Goal: Task Accomplishment & Management: Manage account settings

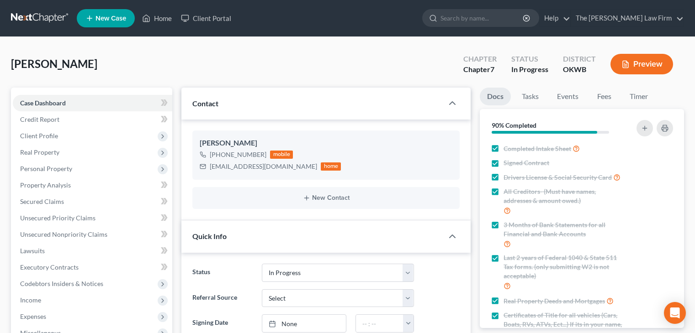
select select "4"
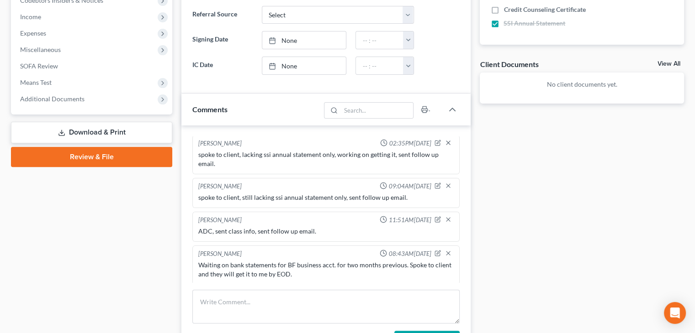
scroll to position [320, 0]
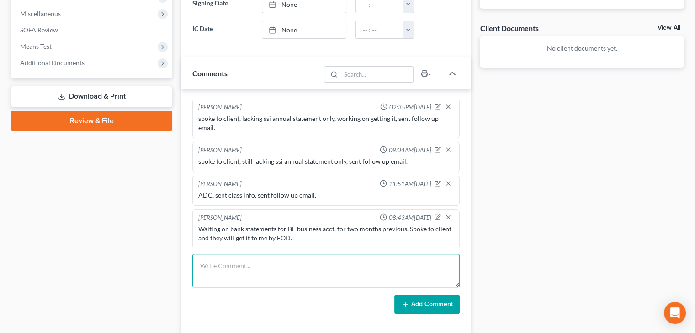
click at [312, 262] on textarea at bounding box center [325, 271] width 267 height 34
type textarea "Received Certs, added to drive, sent follow up email."
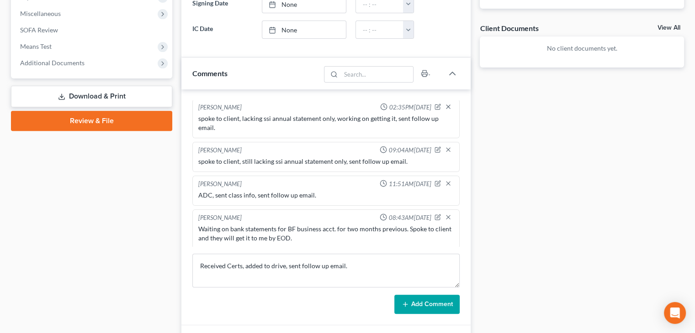
click at [413, 299] on button "Add Comment" at bounding box center [426, 304] width 65 height 19
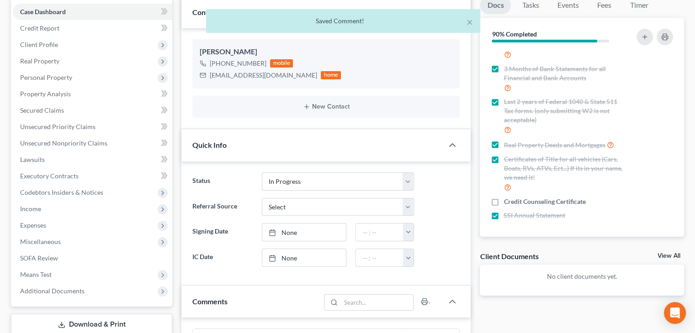
scroll to position [0, 0]
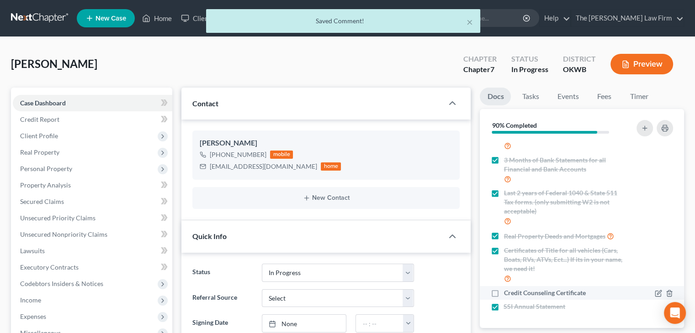
click at [503, 291] on label "Credit Counseling Certificate" at bounding box center [544, 293] width 82 height 9
click at [507, 291] on input "Credit Counseling Certificate" at bounding box center [510, 292] width 6 height 6
checkbox input "true"
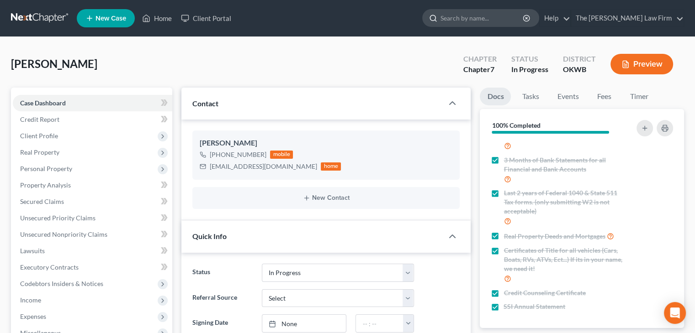
click at [492, 25] on input "search" at bounding box center [482, 18] width 84 height 17
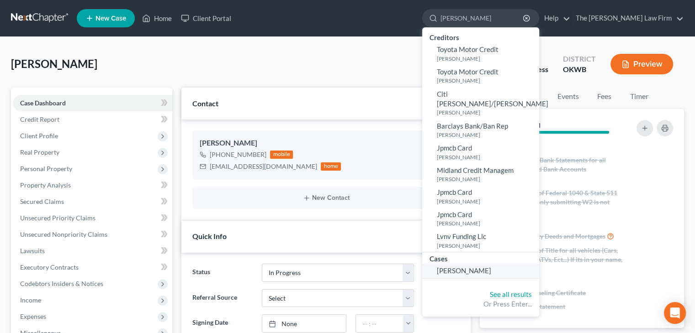
type input "[PERSON_NAME]"
click at [503, 267] on link "[PERSON_NAME]" at bounding box center [480, 271] width 117 height 14
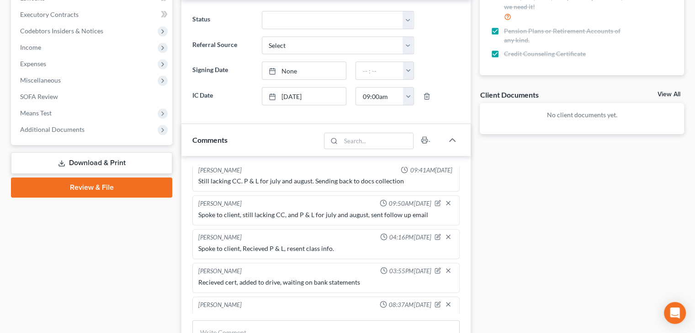
scroll to position [320, 0]
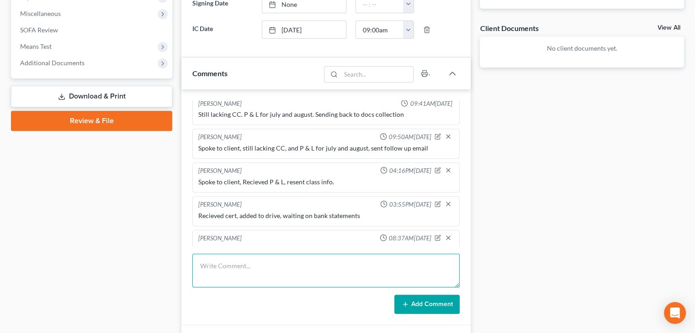
click at [321, 258] on textarea at bounding box center [325, 271] width 267 height 34
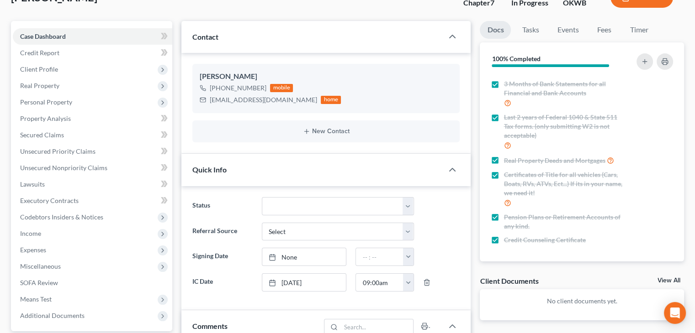
scroll to position [0, 0]
